Goal: Find specific page/section: Find specific page/section

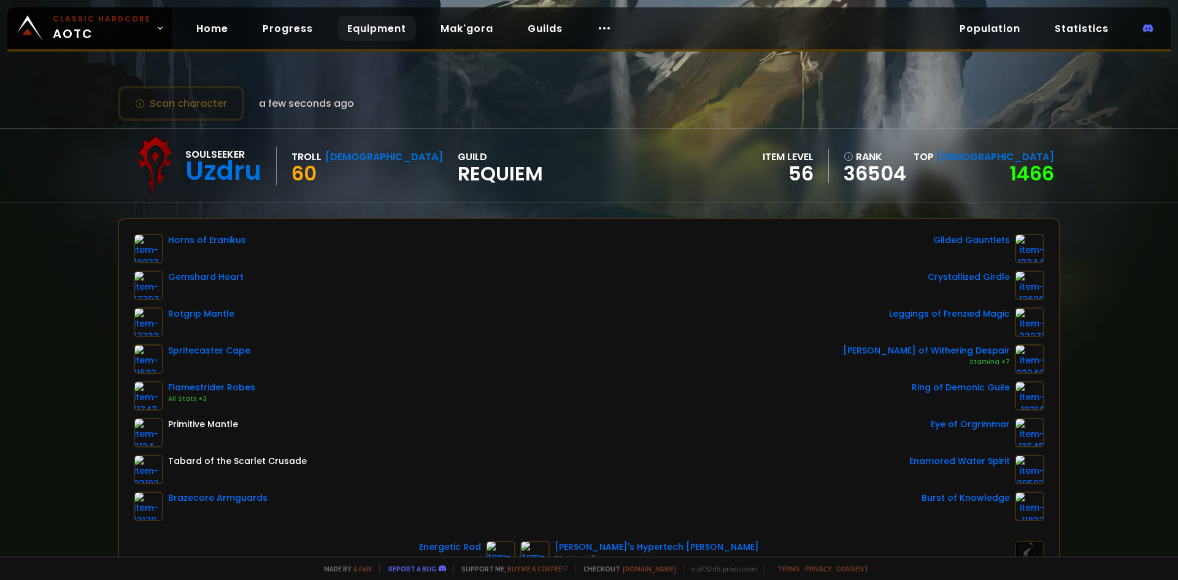
scroll to position [61, 0]
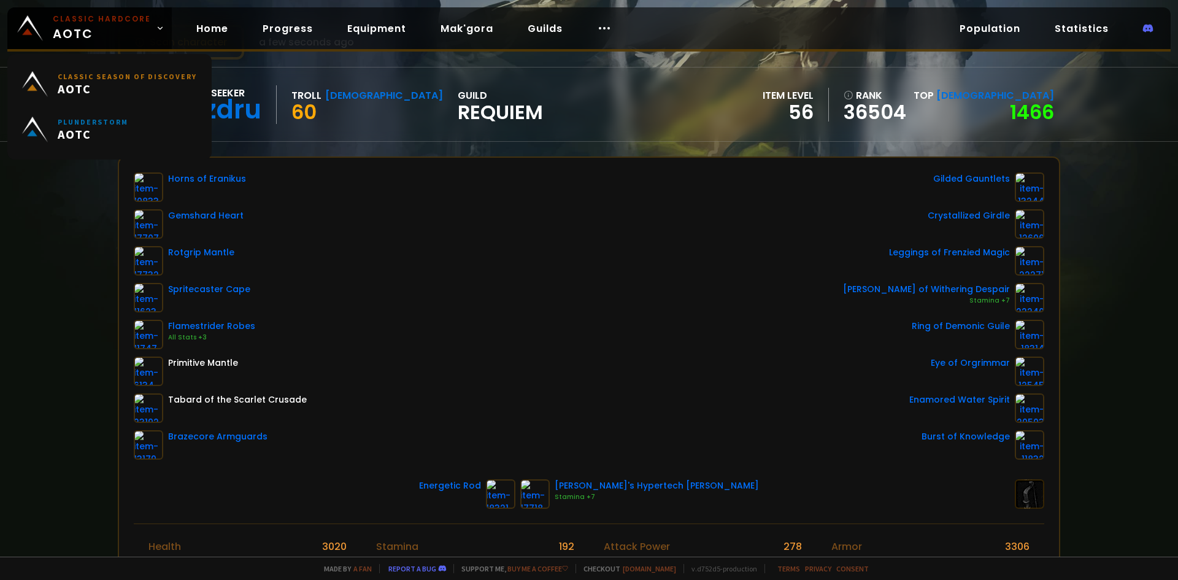
drag, startPoint x: 109, startPoint y: 26, endPoint x: 208, endPoint y: 64, distance: 106.4
click at [109, 26] on span "Classic Hardcore AOTC" at bounding box center [102, 27] width 98 height 29
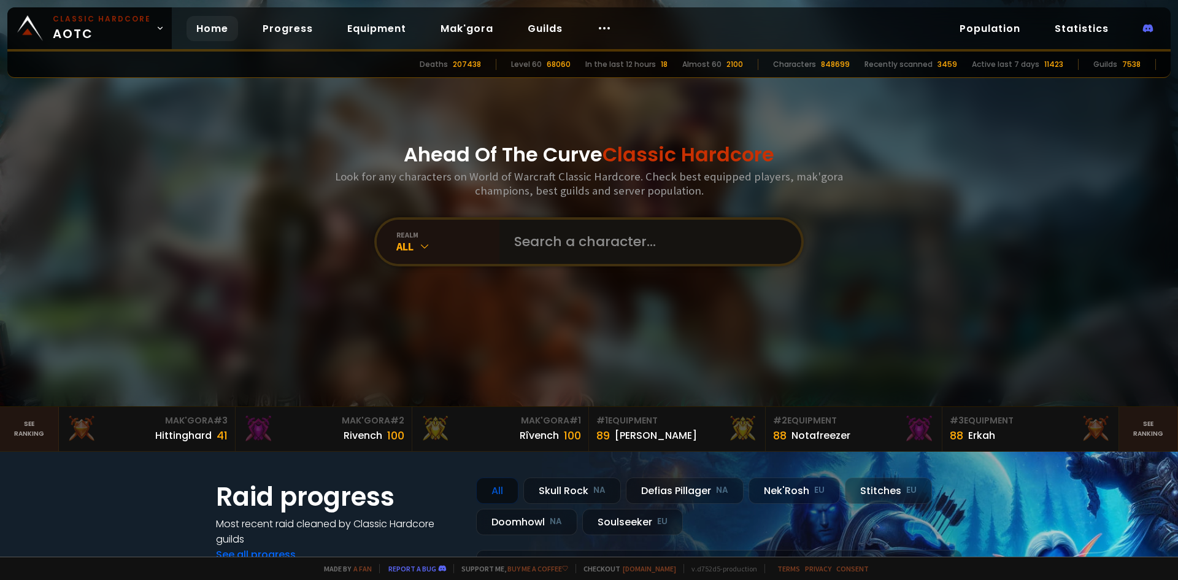
click at [575, 248] on input "text" at bounding box center [647, 242] width 280 height 44
type input "leiand"
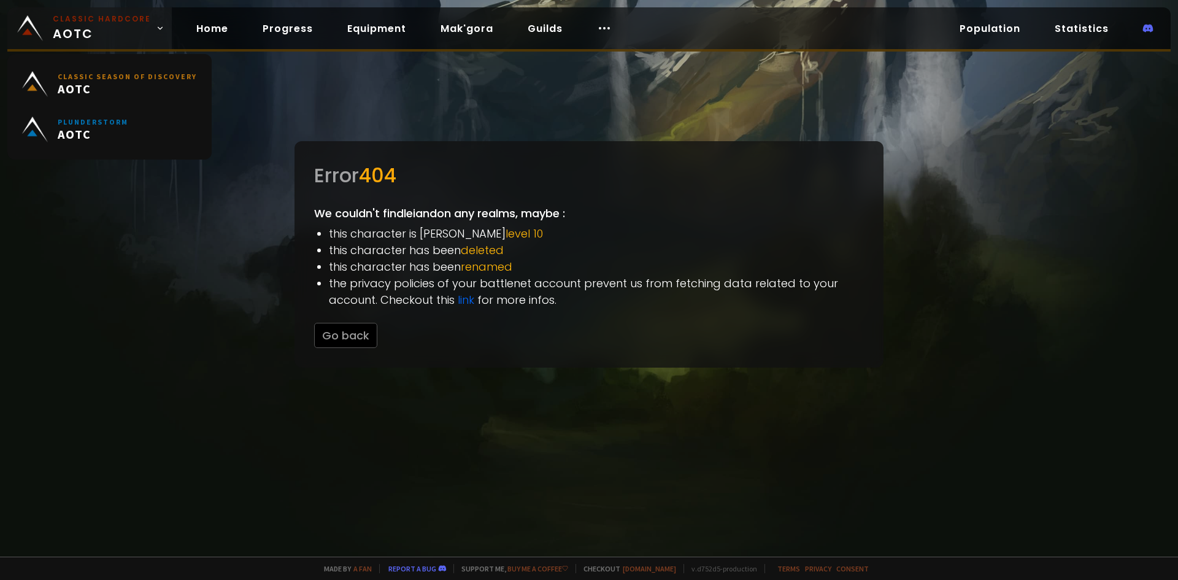
click at [97, 31] on span "Classic Hardcore AOTC" at bounding box center [102, 27] width 98 height 29
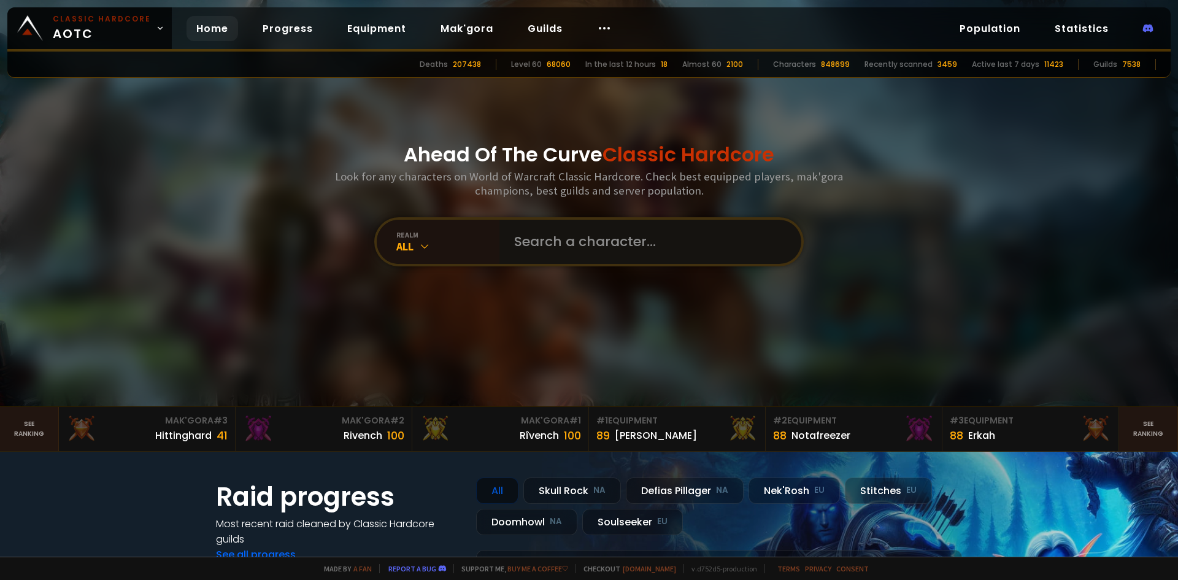
click at [592, 245] on input "text" at bounding box center [647, 242] width 280 height 44
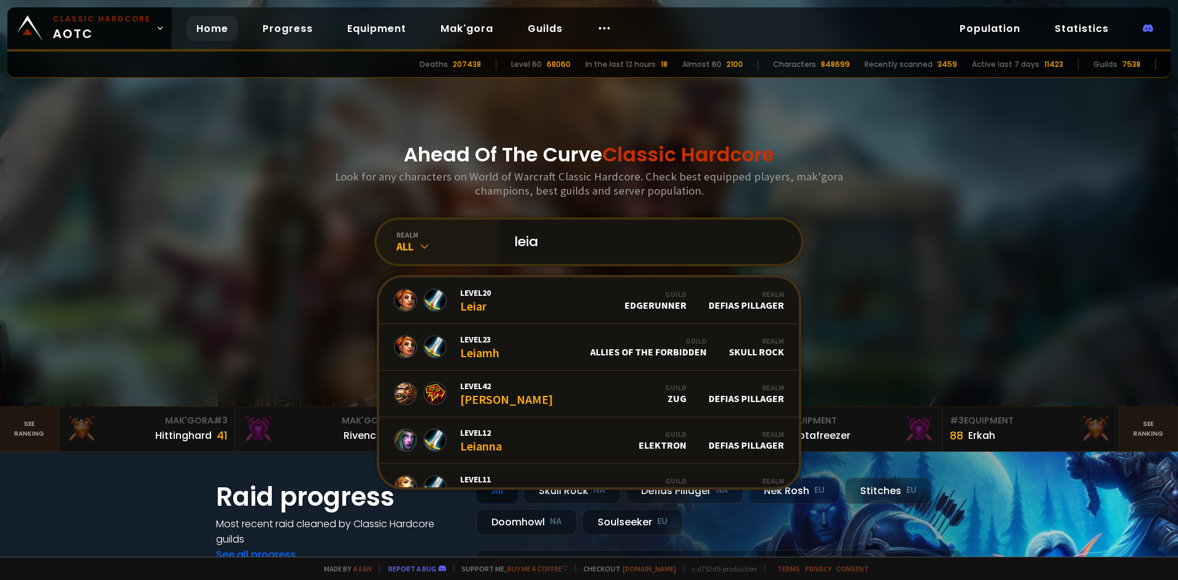
drag, startPoint x: 569, startPoint y: 240, endPoint x: 488, endPoint y: 233, distance: 81.3
click at [489, 233] on div "realm All leia Level 20 Leiar Guild Edgerunner Realm Defias Pillager Level 23 L…" at bounding box center [588, 241] width 429 height 49
type input "pause"
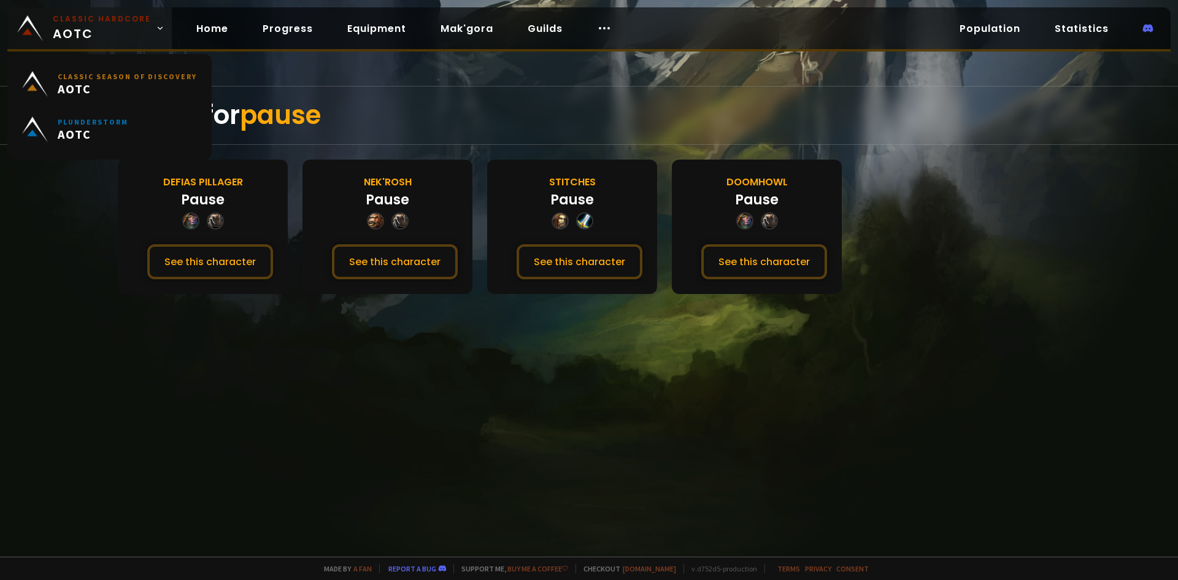
click at [118, 31] on span "Classic Hardcore AOTC" at bounding box center [102, 27] width 98 height 29
